Goal: Check status: Check status

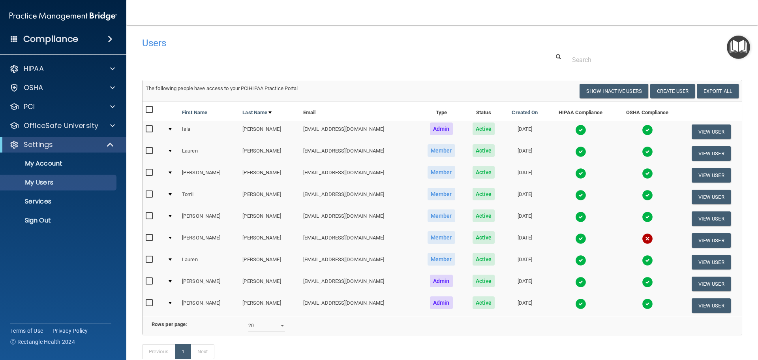
select select "20"
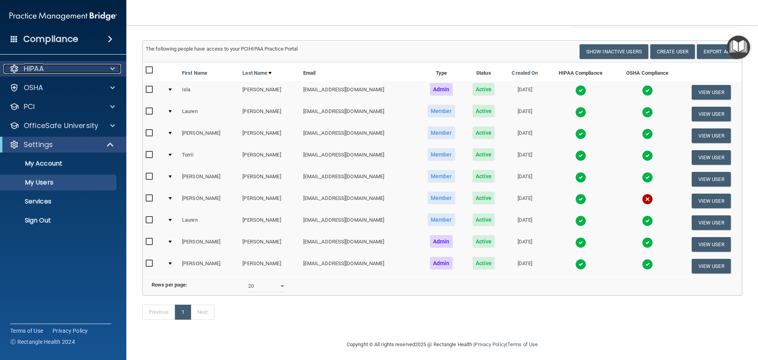
click at [98, 70] on div "HIPAA" at bounding box center [53, 68] width 98 height 9
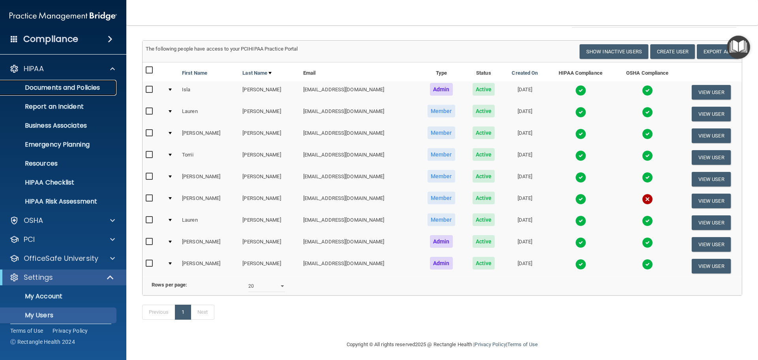
click at [76, 85] on p "Documents and Policies" at bounding box center [59, 88] width 108 height 8
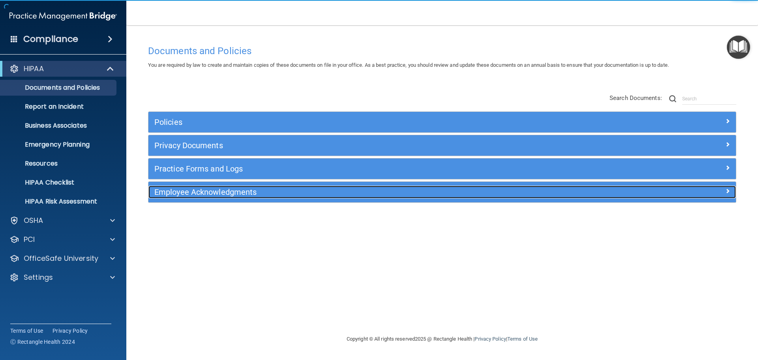
click at [724, 189] on div at bounding box center [662, 190] width 147 height 9
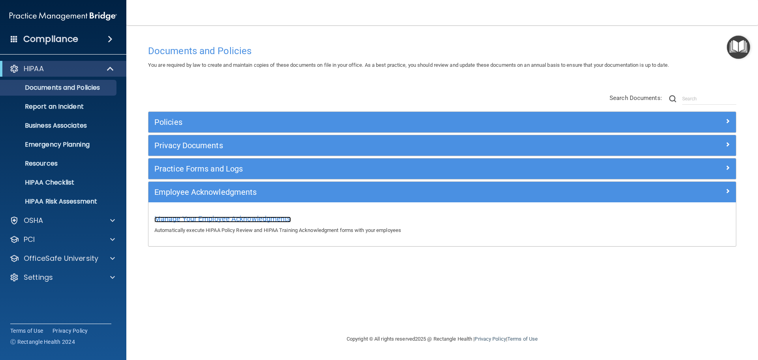
click at [224, 216] on span "Manage Your Employee Acknowledgments" at bounding box center [222, 218] width 137 height 8
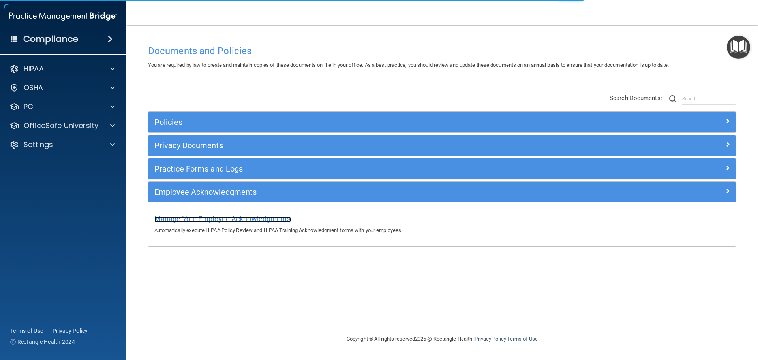
click at [240, 217] on span "Manage Your Employee Acknowledgments" at bounding box center [222, 218] width 137 height 8
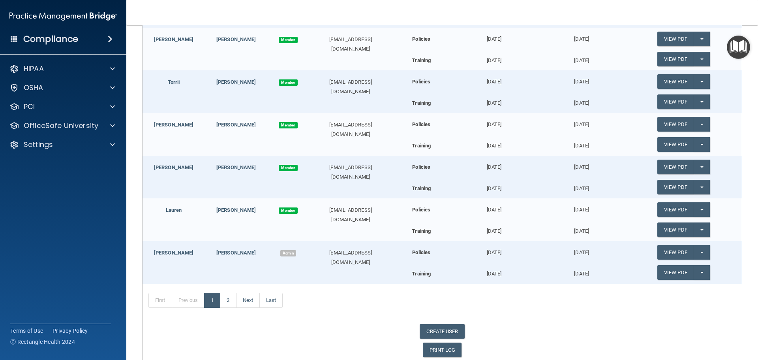
scroll to position [251, 0]
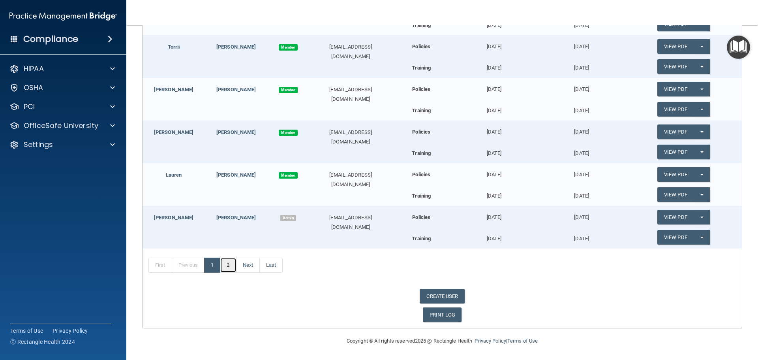
click at [228, 267] on link "2" at bounding box center [228, 264] width 16 height 15
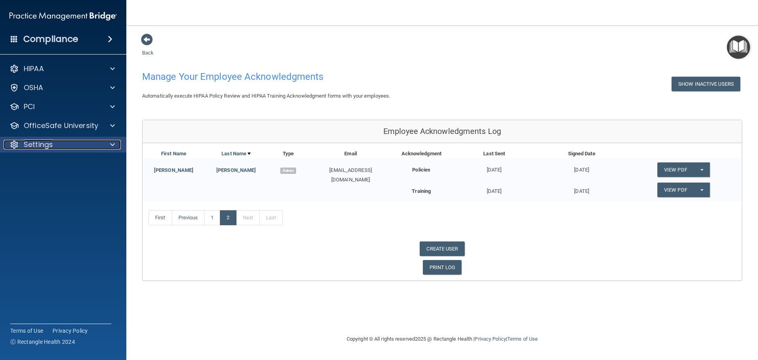
click at [56, 141] on div "Settings" at bounding box center [53, 144] width 98 height 9
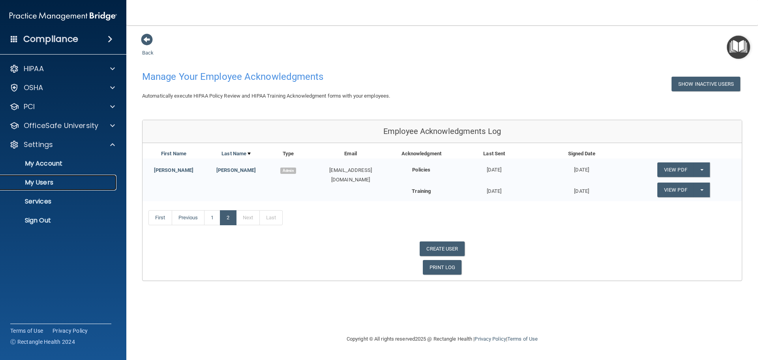
click at [49, 184] on p "My Users" at bounding box center [59, 182] width 108 height 8
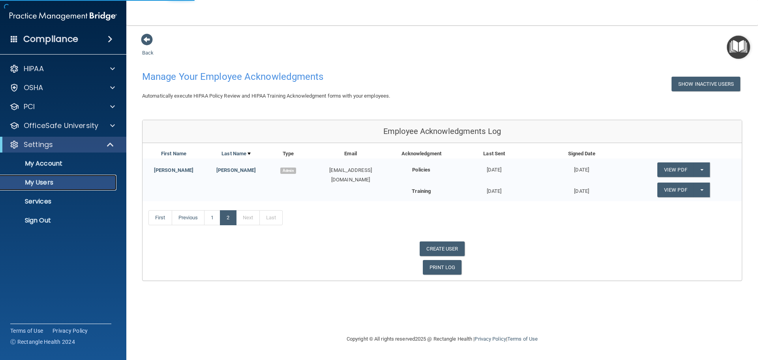
select select "20"
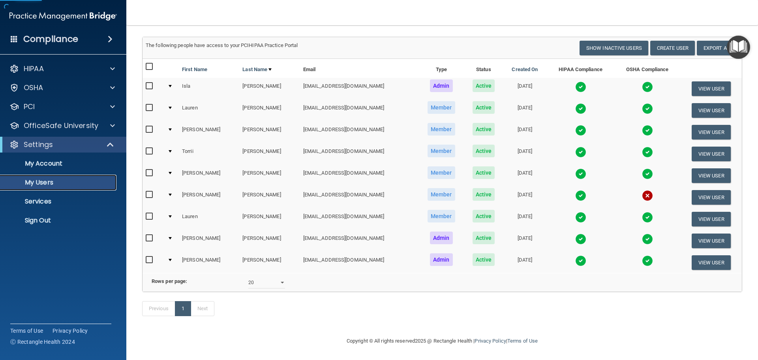
scroll to position [55, 0]
click at [575, 81] on img at bounding box center [580, 86] width 11 height 11
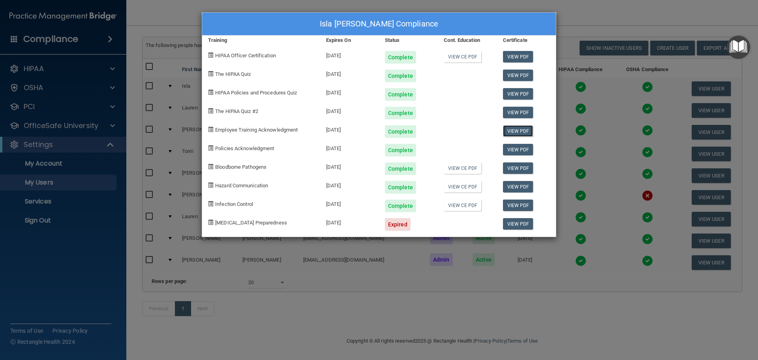
click at [520, 132] on link "View PDF" at bounding box center [518, 130] width 30 height 11
click at [515, 149] on link "View PDF" at bounding box center [518, 149] width 30 height 11
click at [572, 17] on div "Isla [PERSON_NAME] Compliance Training Expires On Status Cont. Education Certif…" at bounding box center [379, 180] width 758 height 360
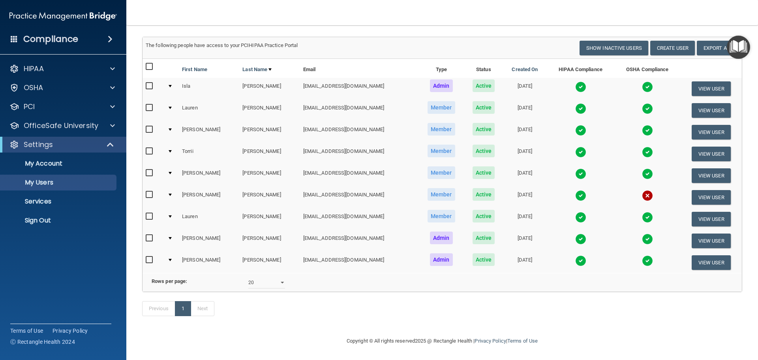
click at [575, 103] on img at bounding box center [580, 108] width 11 height 11
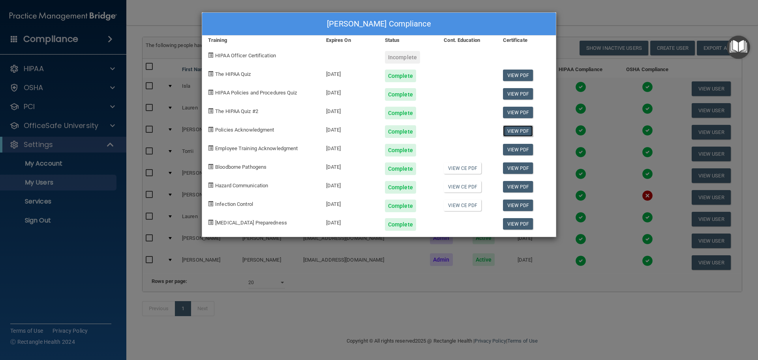
click at [516, 129] on link "View PDF" at bounding box center [518, 130] width 30 height 11
click at [521, 148] on link "View PDF" at bounding box center [518, 149] width 30 height 11
click at [581, 17] on div "[PERSON_NAME] Compliance Training Expires On Status Cont. Education Certificate…" at bounding box center [379, 180] width 758 height 360
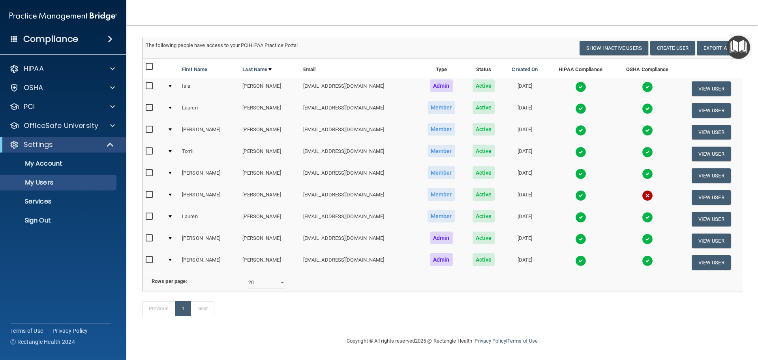
click at [575, 125] on img at bounding box center [580, 130] width 11 height 11
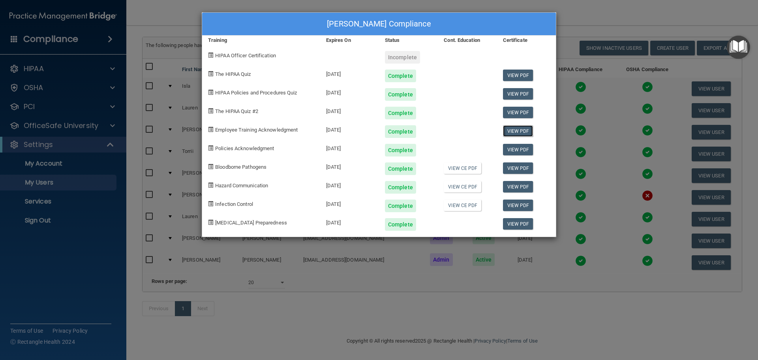
click at [518, 128] on link "View PDF" at bounding box center [518, 130] width 30 height 11
click at [514, 146] on link "View PDF" at bounding box center [518, 149] width 30 height 11
click at [589, 14] on div "[PERSON_NAME] Compliance Training Expires On Status Cont. Education Certificate…" at bounding box center [379, 180] width 758 height 360
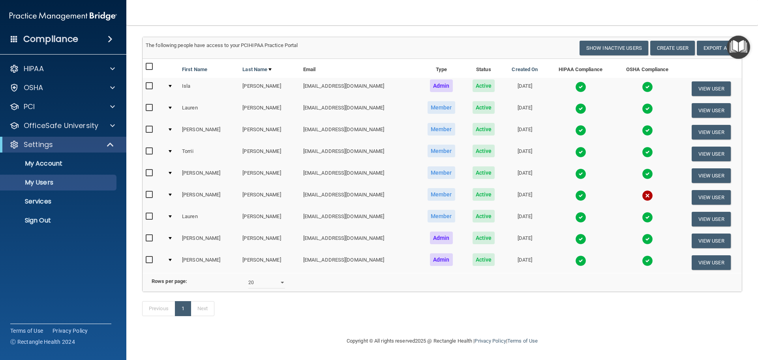
click at [575, 146] on img at bounding box center [580, 151] width 11 height 11
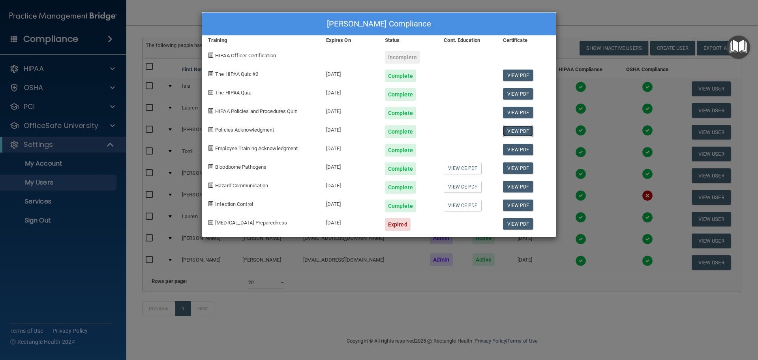
click at [515, 131] on link "View PDF" at bounding box center [518, 130] width 30 height 11
click at [517, 148] on link "View PDF" at bounding box center [518, 149] width 30 height 11
click at [588, 4] on div "[PERSON_NAME] Compliance Training Expires On Status Cont. Education Certificate…" at bounding box center [379, 180] width 758 height 360
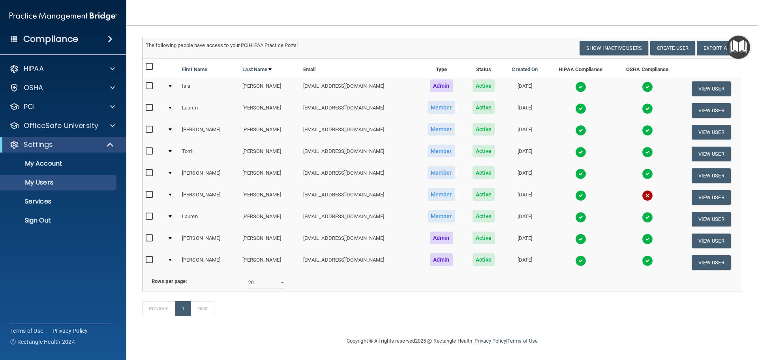
click at [575, 168] on img at bounding box center [580, 173] width 11 height 11
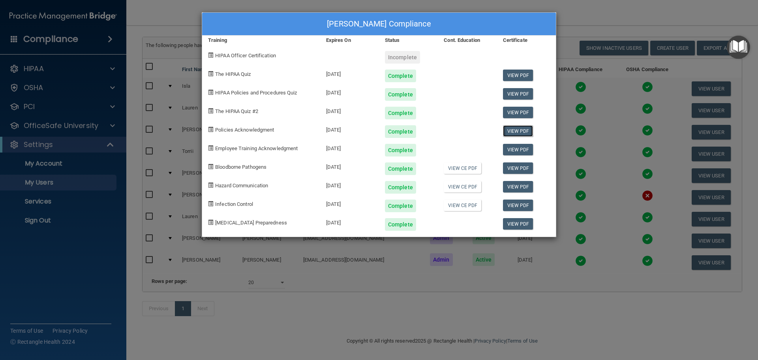
click at [510, 128] on link "View PDF" at bounding box center [518, 130] width 30 height 11
click at [517, 151] on link "View PDF" at bounding box center [518, 149] width 30 height 11
click at [562, 12] on div "[PERSON_NAME] Compliance Training Expires On Status Cont. Education Certificate…" at bounding box center [379, 180] width 758 height 360
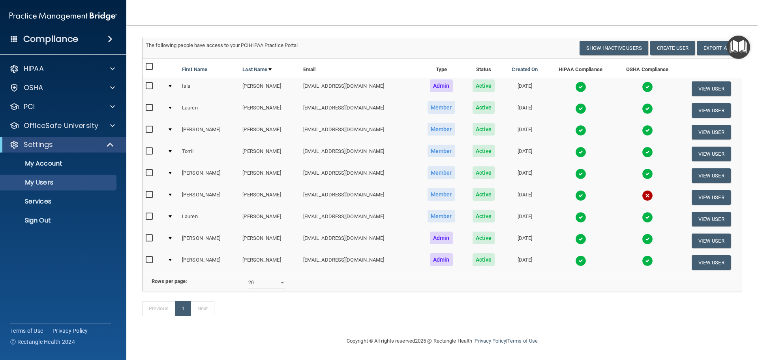
click at [575, 190] on img at bounding box center [580, 195] width 11 height 11
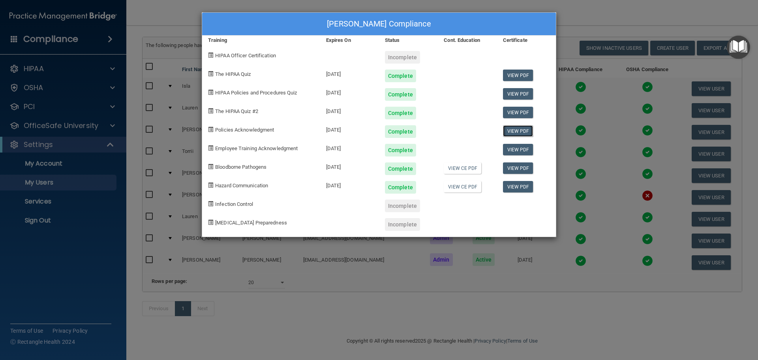
click at [518, 129] on link "View PDF" at bounding box center [518, 130] width 30 height 11
click at [519, 150] on link "View PDF" at bounding box center [518, 149] width 30 height 11
click at [575, 16] on div "[PERSON_NAME] Compliance Training Expires On Status Cont. Education Certificate…" at bounding box center [379, 180] width 758 height 360
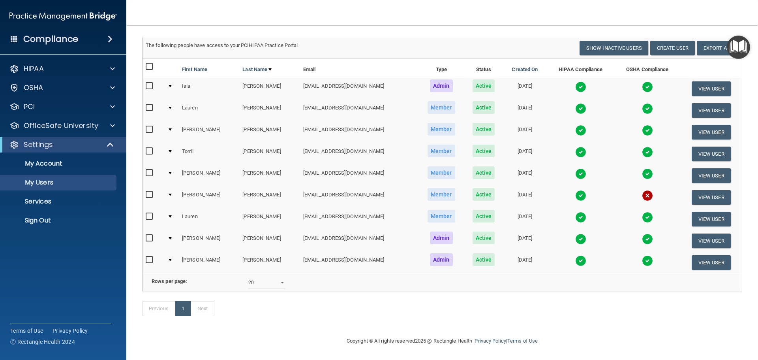
click at [575, 212] on img at bounding box center [580, 217] width 11 height 11
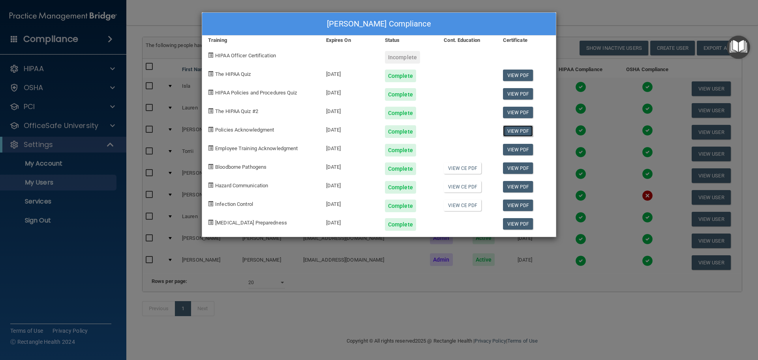
click at [521, 130] on link "View PDF" at bounding box center [518, 130] width 30 height 11
click at [520, 146] on link "View PDF" at bounding box center [518, 149] width 30 height 11
click at [568, 18] on div "[PERSON_NAME] Compliance Training Expires On Status Cont. Education Certificate…" at bounding box center [379, 180] width 758 height 360
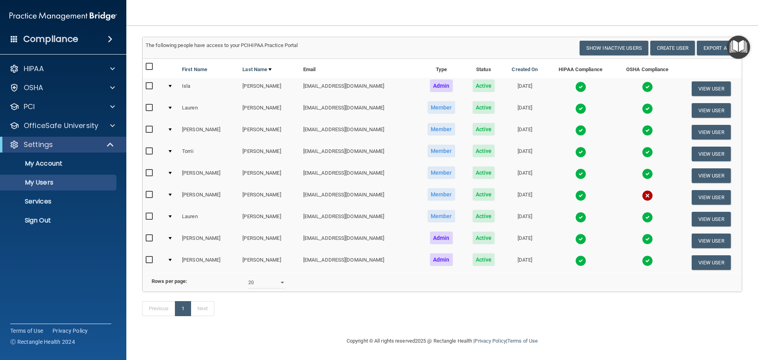
click at [575, 233] on img at bounding box center [580, 238] width 11 height 11
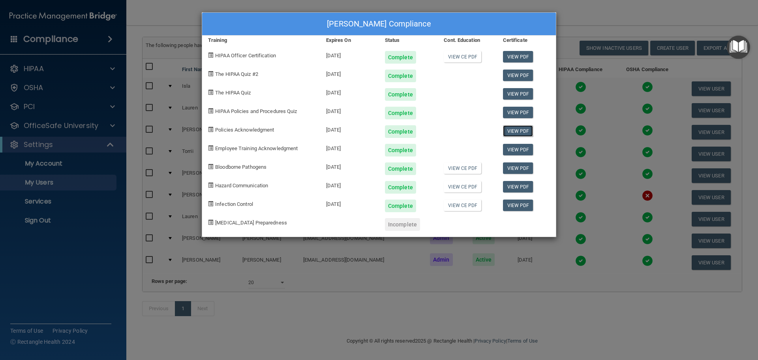
click at [518, 129] on link "View PDF" at bounding box center [518, 130] width 30 height 11
click at [515, 146] on link "View PDF" at bounding box center [518, 149] width 30 height 11
click at [601, 10] on div "[PERSON_NAME] Compliance Training Expires On Status Cont. Education Certificate…" at bounding box center [379, 180] width 758 height 360
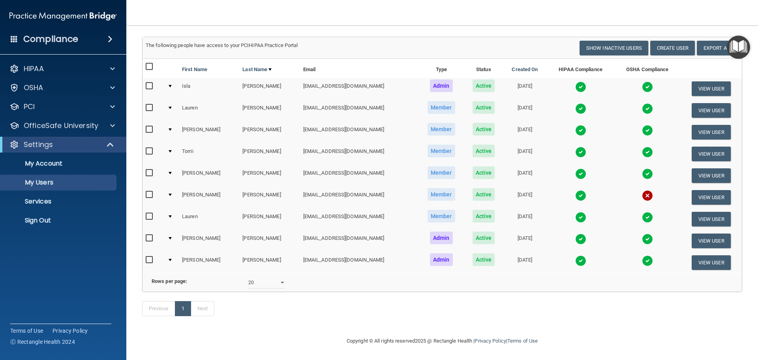
click at [575, 255] on img at bounding box center [580, 260] width 11 height 11
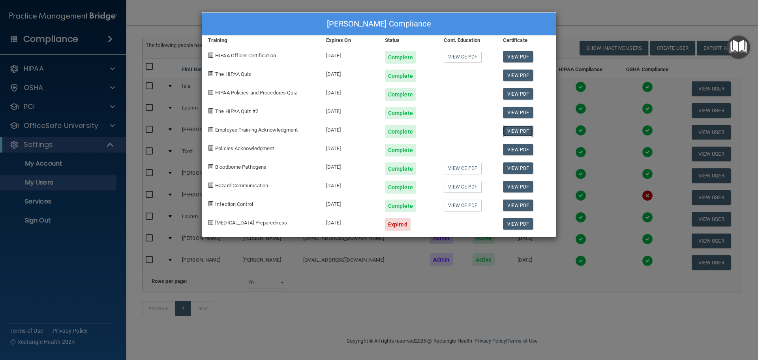
click at [517, 130] on link "View PDF" at bounding box center [518, 130] width 30 height 11
click at [522, 147] on link "View PDF" at bounding box center [518, 149] width 30 height 11
click at [600, 17] on div "[PERSON_NAME] Compliance Training Expires On Status Cont. Education Certificate…" at bounding box center [379, 180] width 758 height 360
